Goal: Navigation & Orientation: Find specific page/section

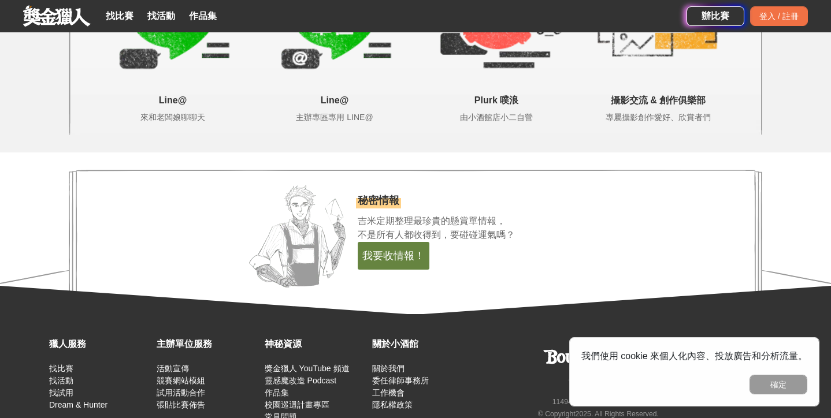
scroll to position [2444, 0]
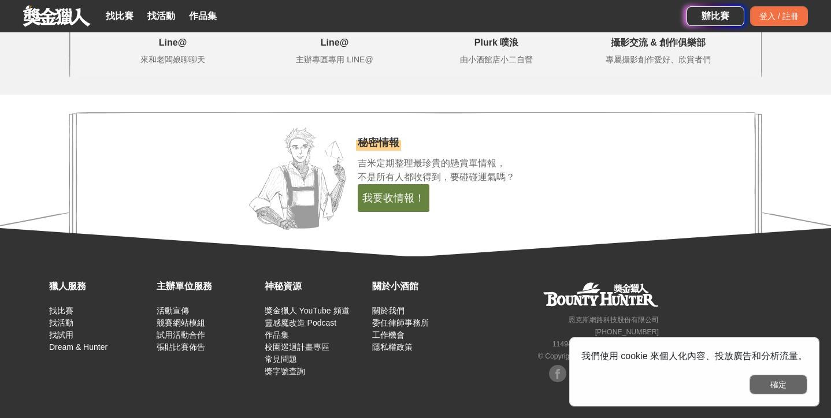
click at [796, 388] on button "確定" at bounding box center [779, 385] width 58 height 20
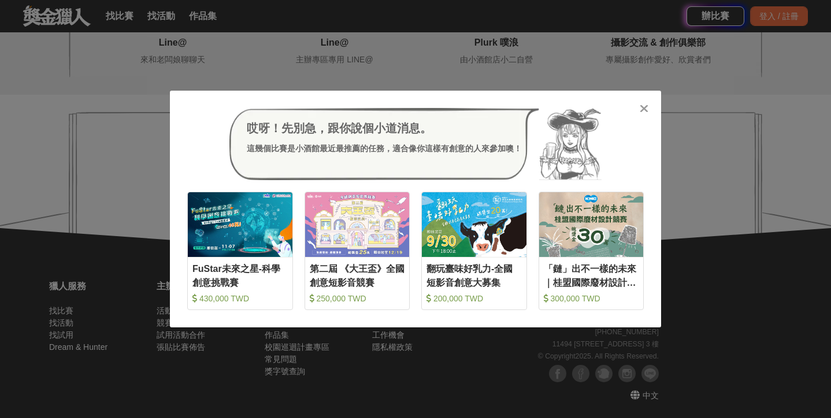
click at [647, 113] on icon at bounding box center [644, 109] width 9 height 12
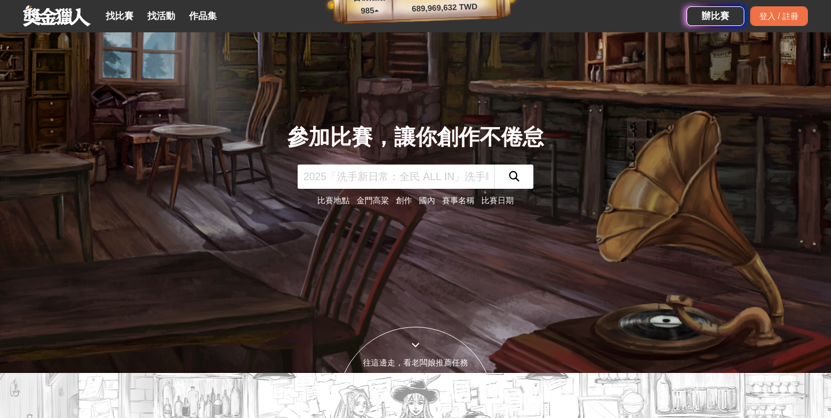
scroll to position [0, 0]
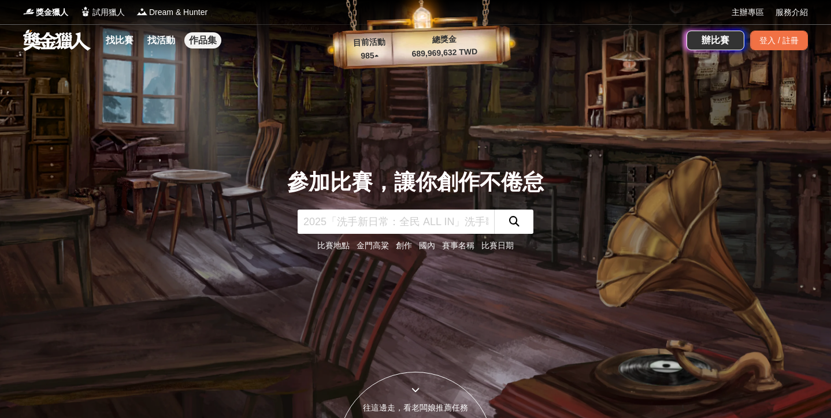
click at [205, 40] on link "作品集" at bounding box center [202, 40] width 37 height 16
click at [799, 14] on link "服務介紹" at bounding box center [792, 12] width 32 height 12
